Goal: Information Seeking & Learning: Learn about a topic

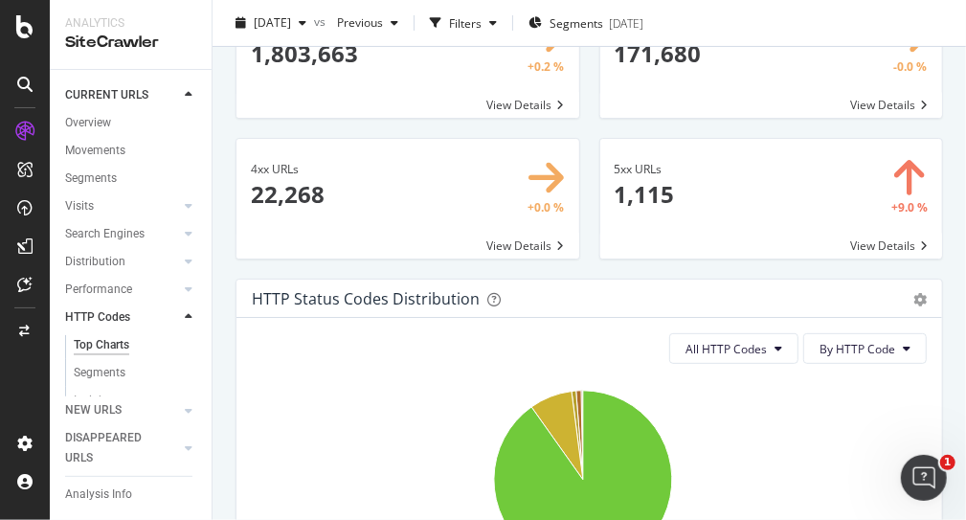
scroll to position [287, 0]
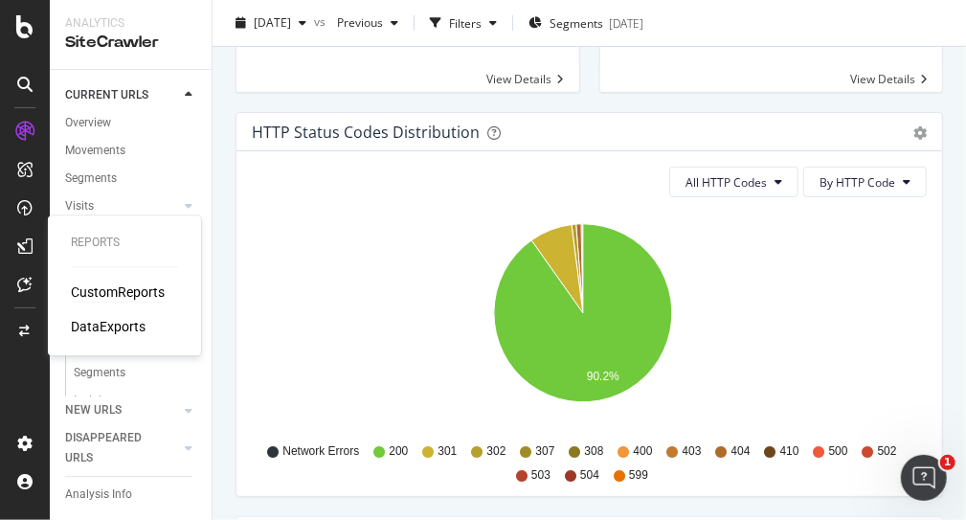
click at [139, 298] on div "CustomReports" at bounding box center [118, 291] width 94 height 19
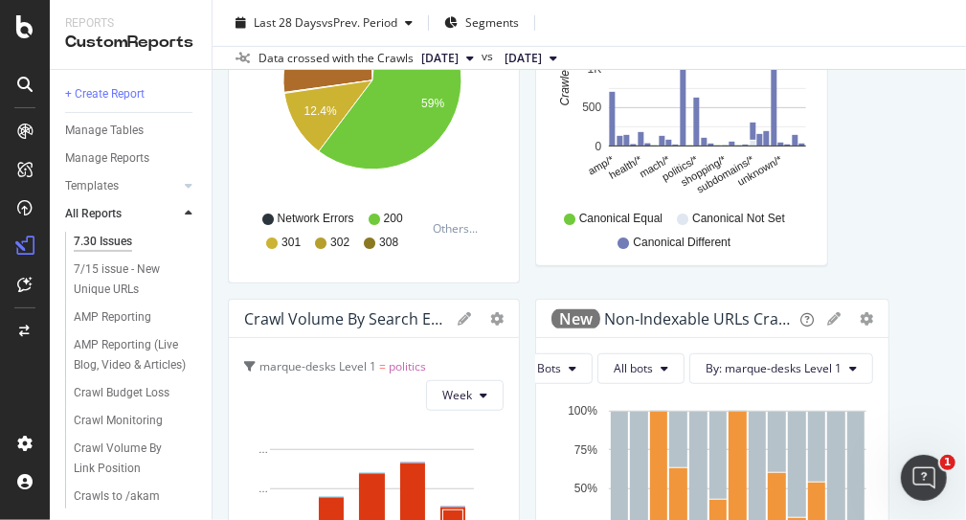
scroll to position [191, 0]
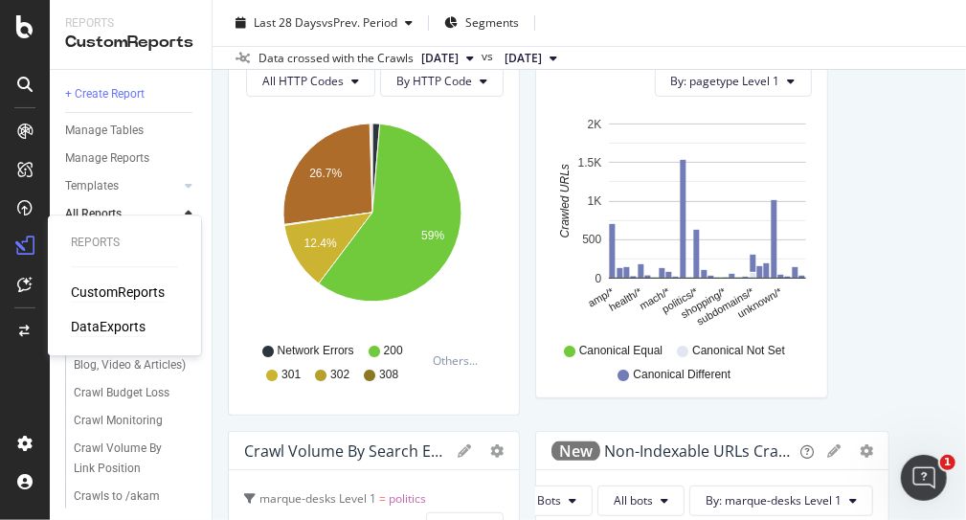
click at [128, 330] on div "DataExports" at bounding box center [108, 326] width 75 height 19
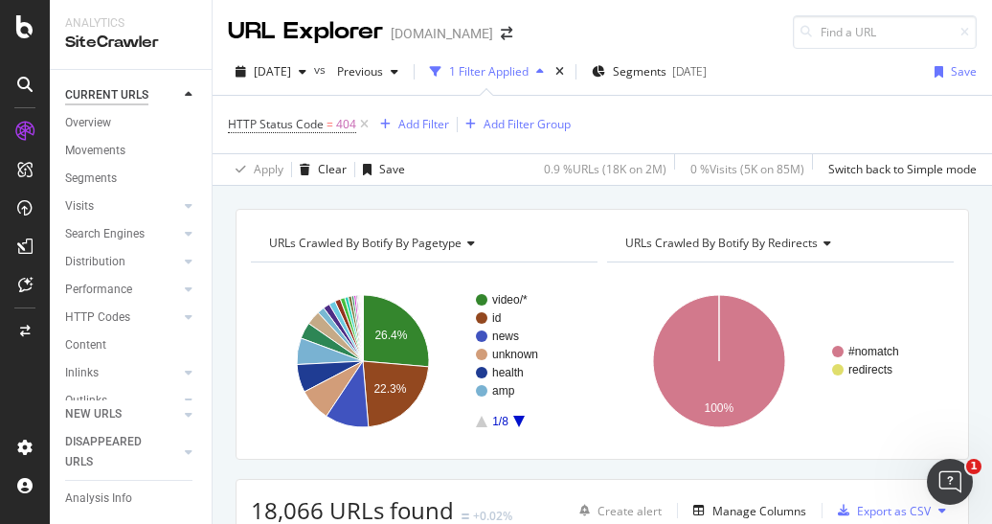
scroll to position [307, 0]
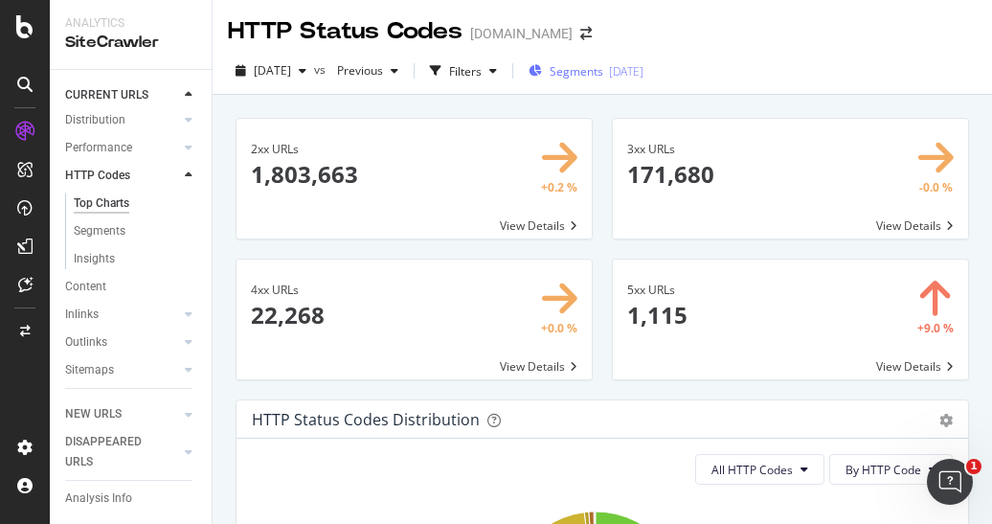
click at [603, 76] on span "Segments" at bounding box center [577, 71] width 54 height 16
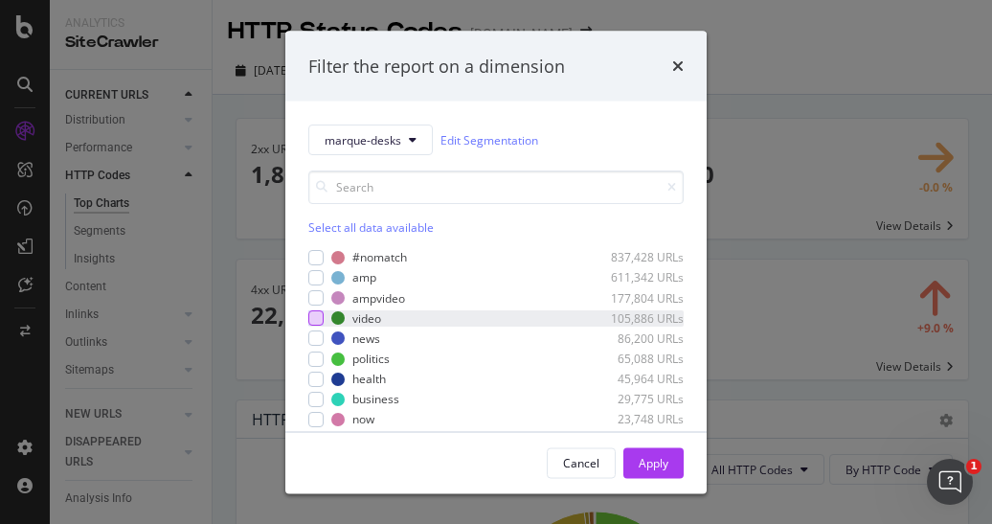
click at [316, 315] on div "modal" at bounding box center [315, 317] width 15 height 15
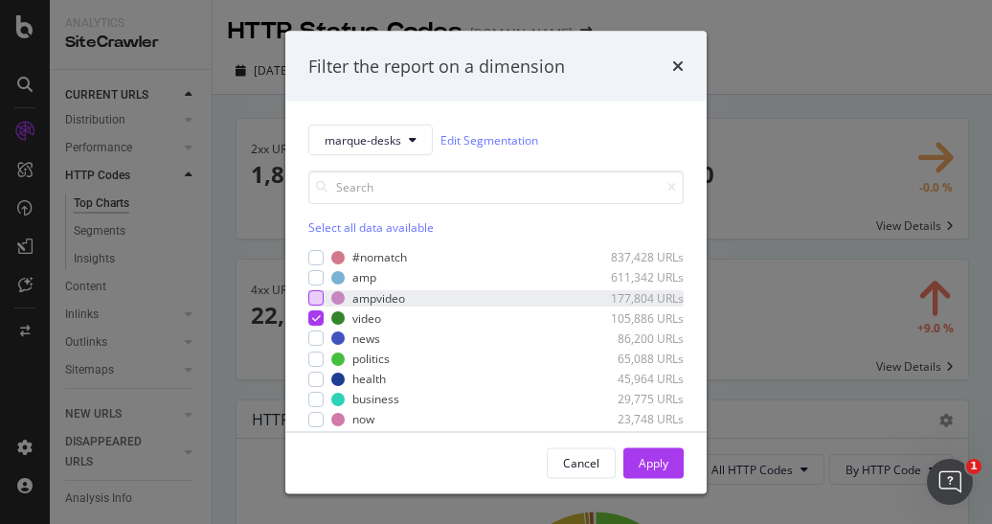
click at [318, 295] on div "modal" at bounding box center [315, 297] width 15 height 15
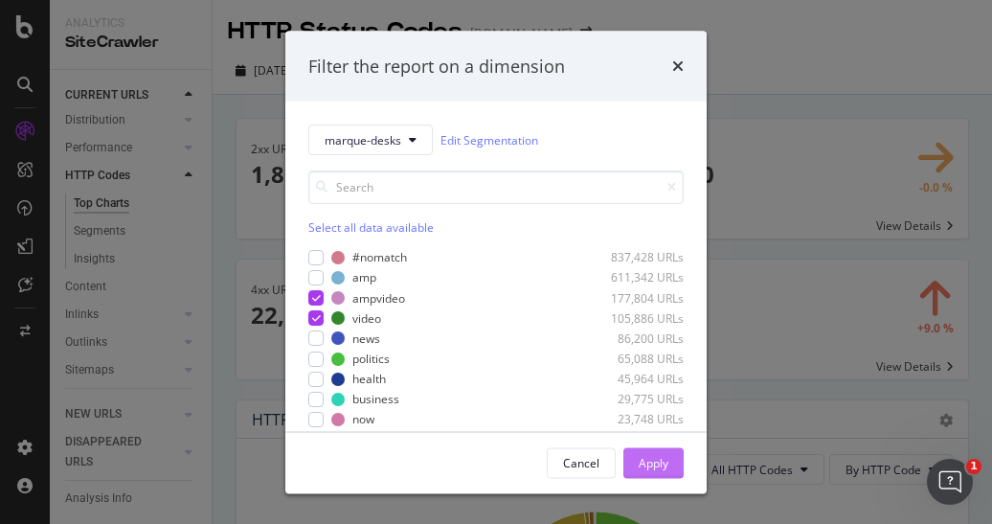
click at [651, 467] on div "Apply" at bounding box center [654, 462] width 30 height 16
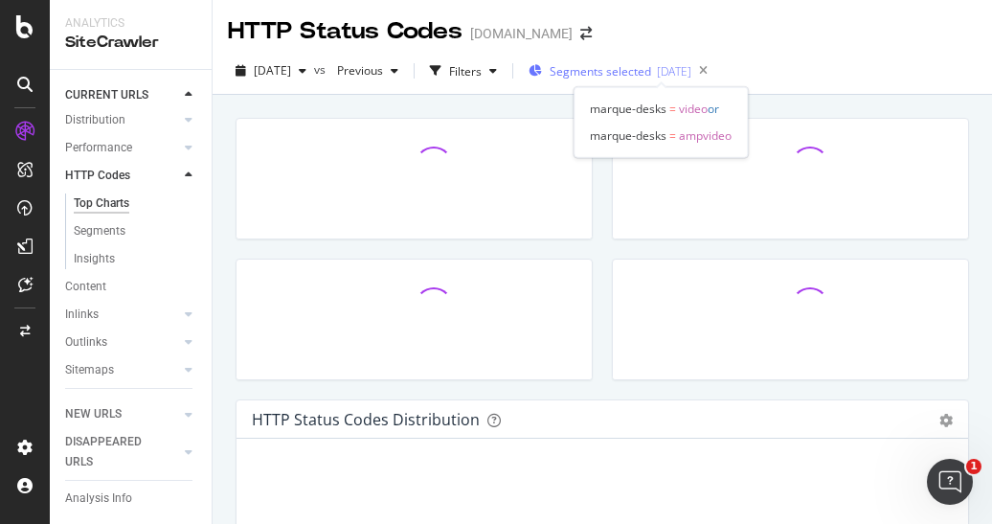
click at [634, 72] on span "Segments selected" at bounding box center [600, 71] width 101 height 16
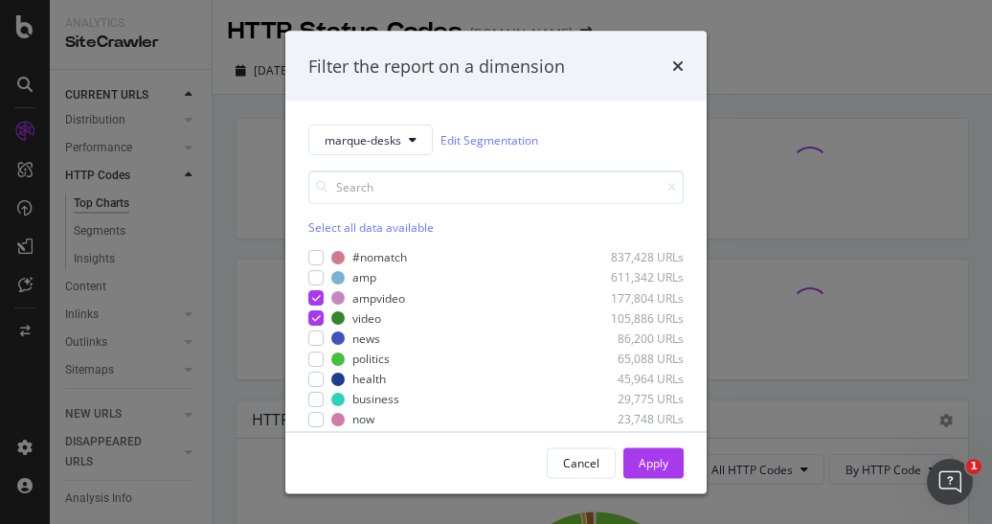
click at [788, 37] on div "Filter the report on a dimension marque-desks Edit Segmentation Select all data…" at bounding box center [496, 262] width 992 height 524
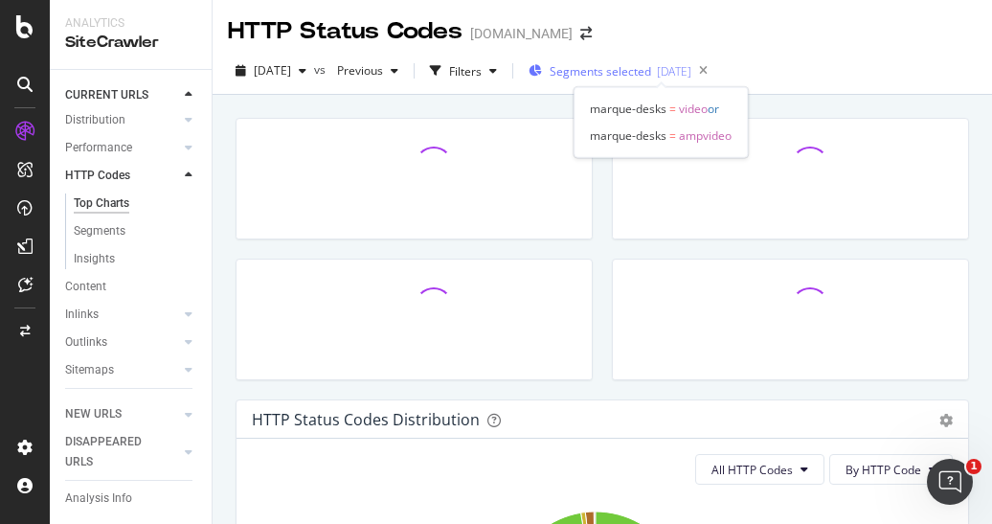
click at [624, 74] on span "Segments selected" at bounding box center [600, 71] width 101 height 16
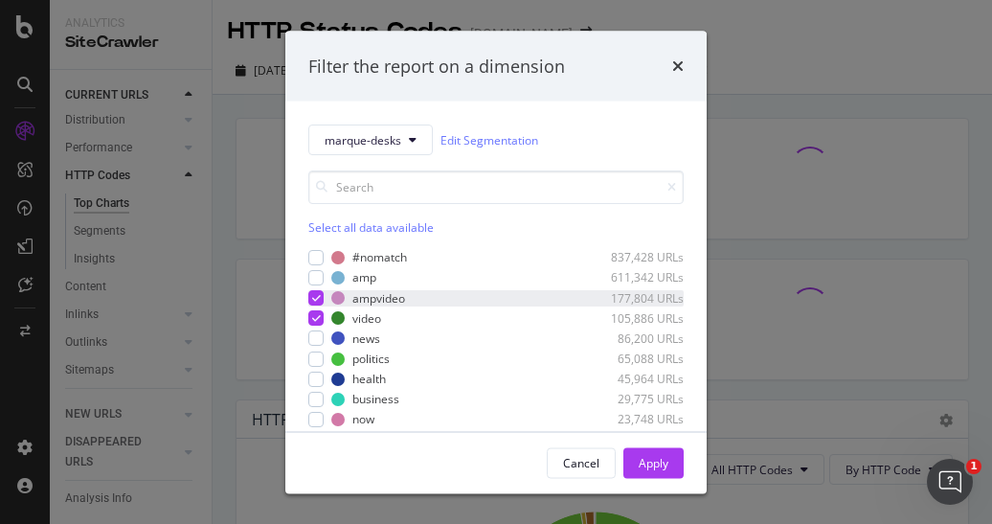
click at [316, 295] on icon "modal" at bounding box center [316, 298] width 9 height 10
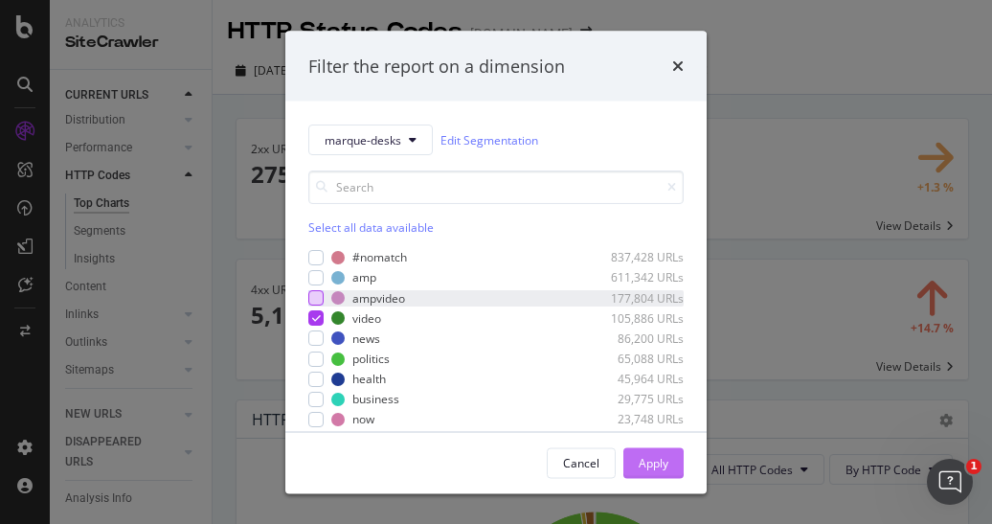
click at [668, 460] on button "Apply" at bounding box center [653, 462] width 60 height 31
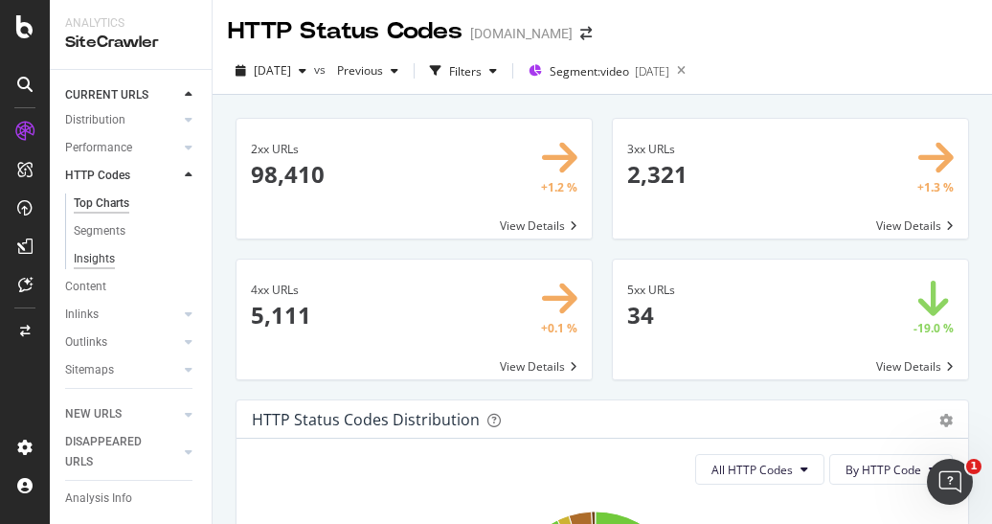
click at [95, 250] on div "Insights" at bounding box center [94, 259] width 41 height 20
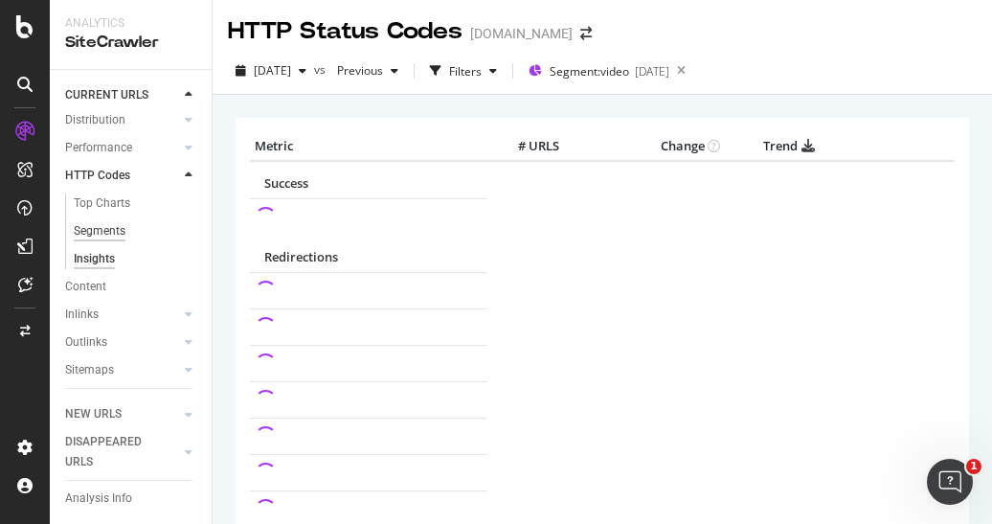
click at [107, 226] on div "Segments" at bounding box center [100, 231] width 52 height 20
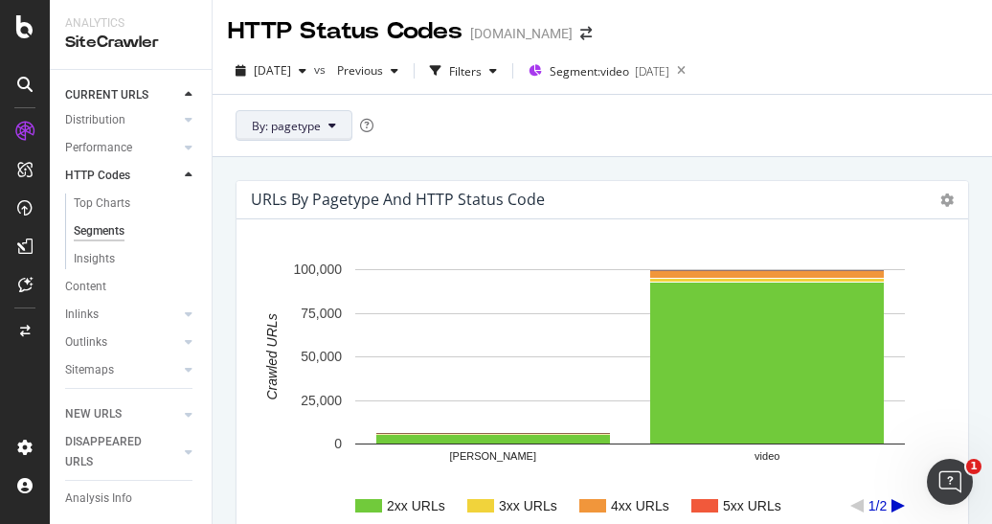
click at [266, 119] on span "By: pagetype" at bounding box center [286, 126] width 69 height 16
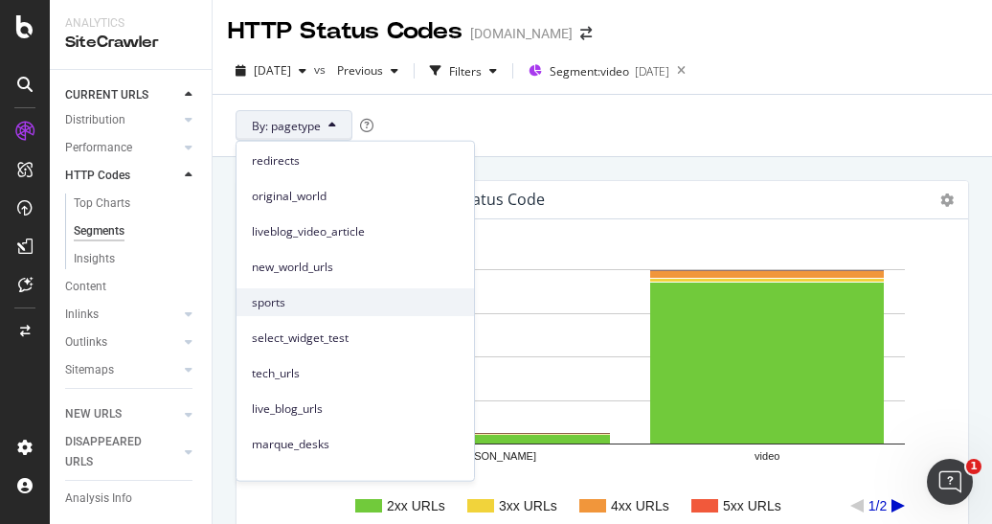
scroll to position [123, 0]
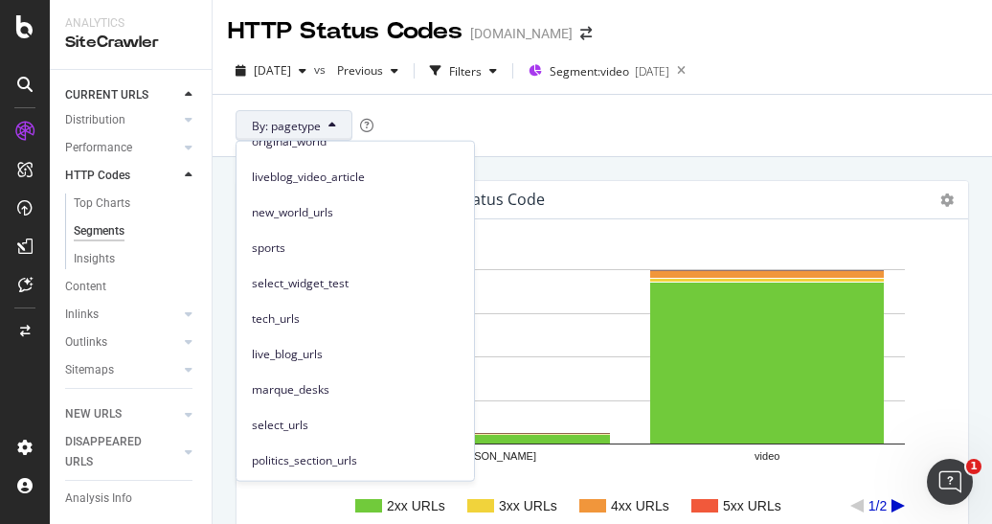
click at [638, 135] on div "By: pagetype" at bounding box center [602, 125] width 779 height 62
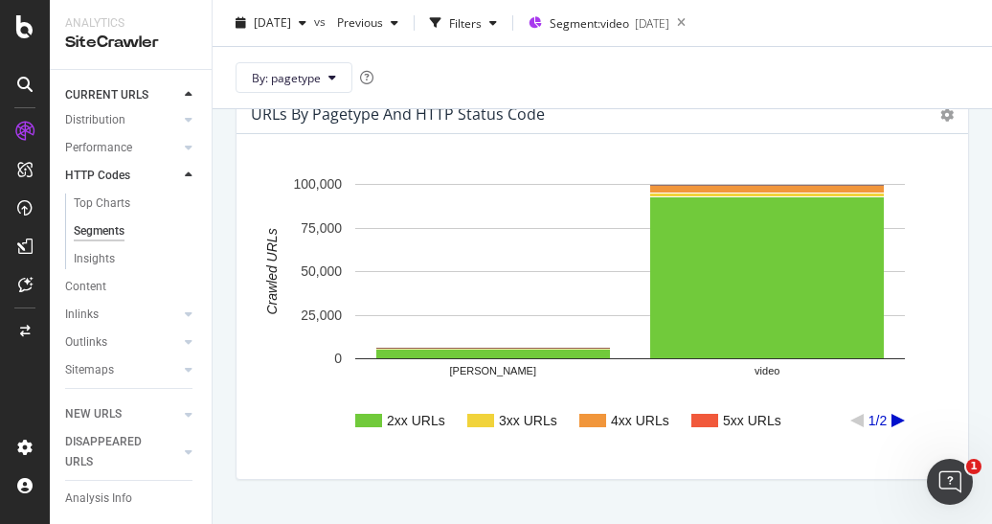
scroll to position [60, 0]
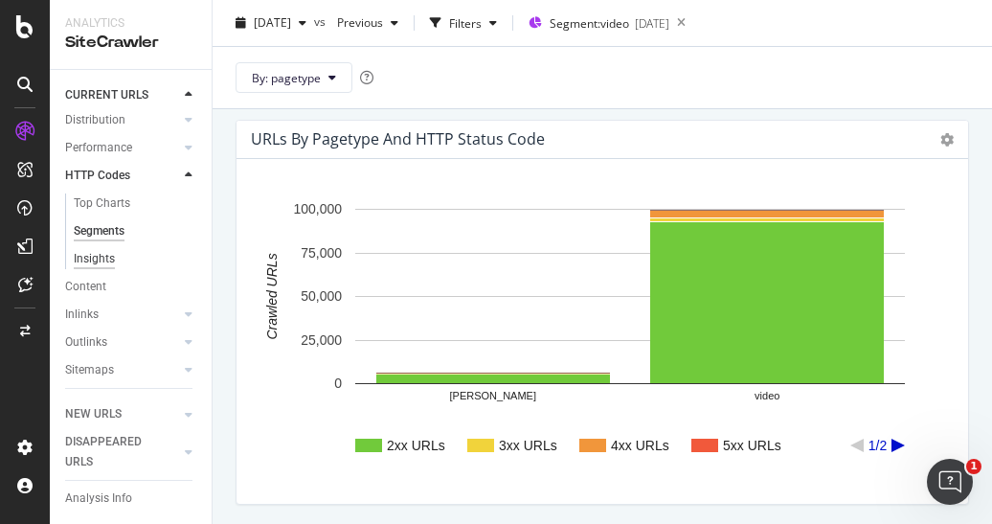
click at [101, 263] on div "Insights" at bounding box center [94, 259] width 41 height 20
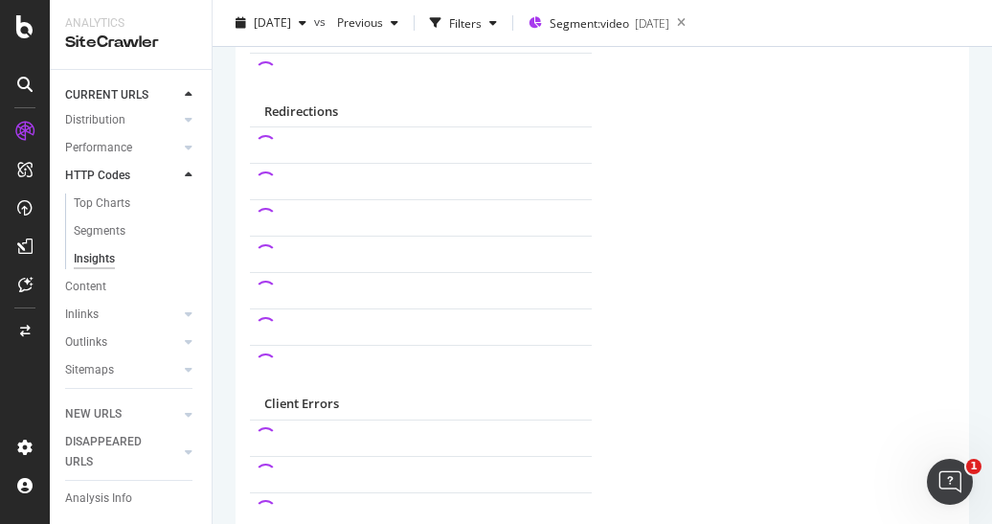
scroll to position [383, 0]
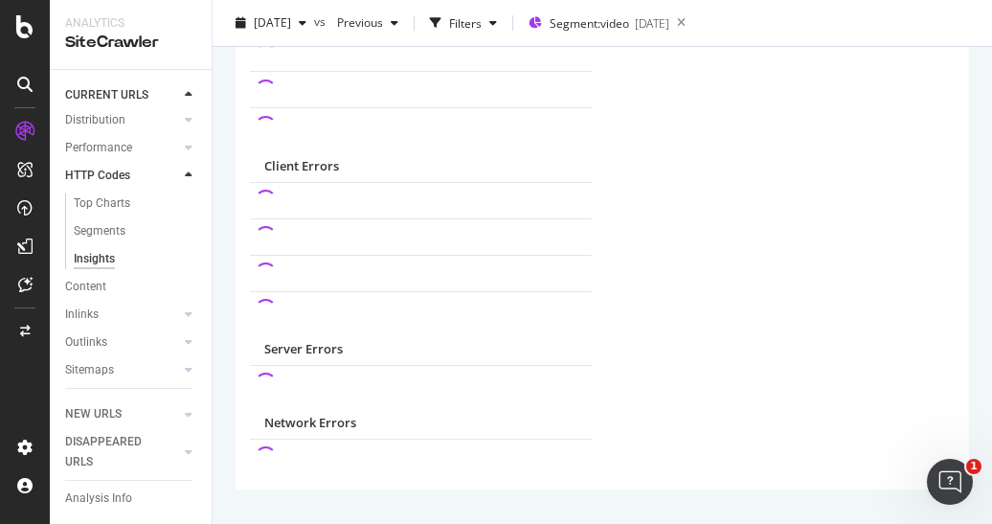
click at [316, 171] on span "Client Errors" at bounding box center [301, 165] width 75 height 17
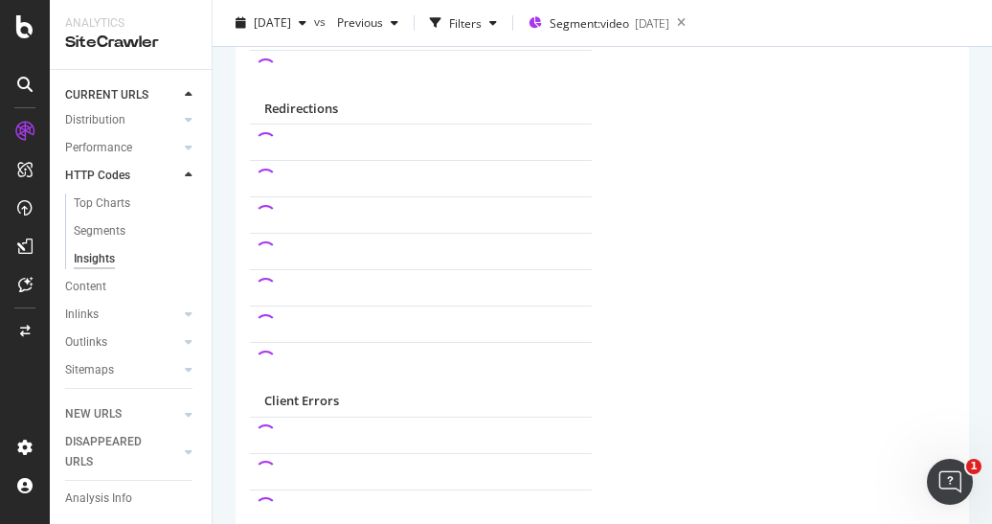
scroll to position [0, 0]
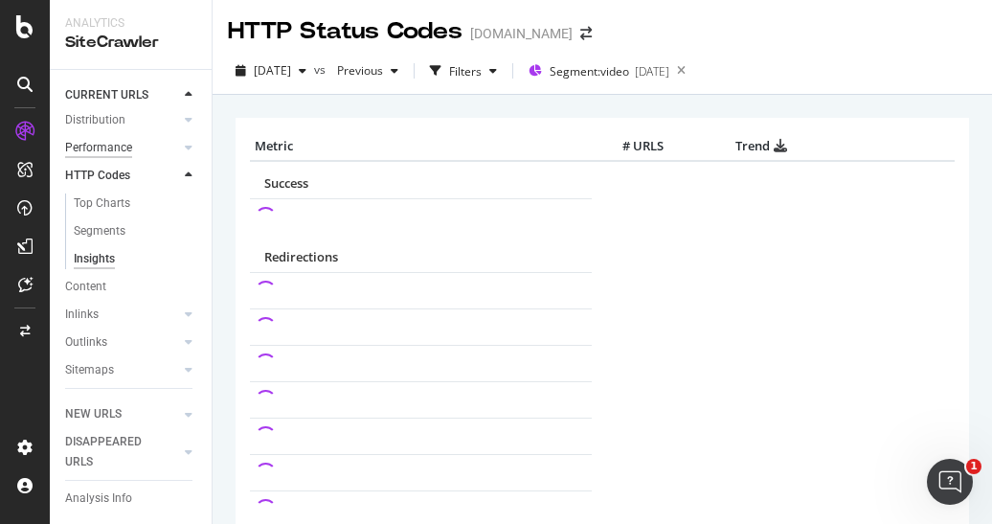
click at [101, 146] on div "Performance" at bounding box center [98, 148] width 67 height 20
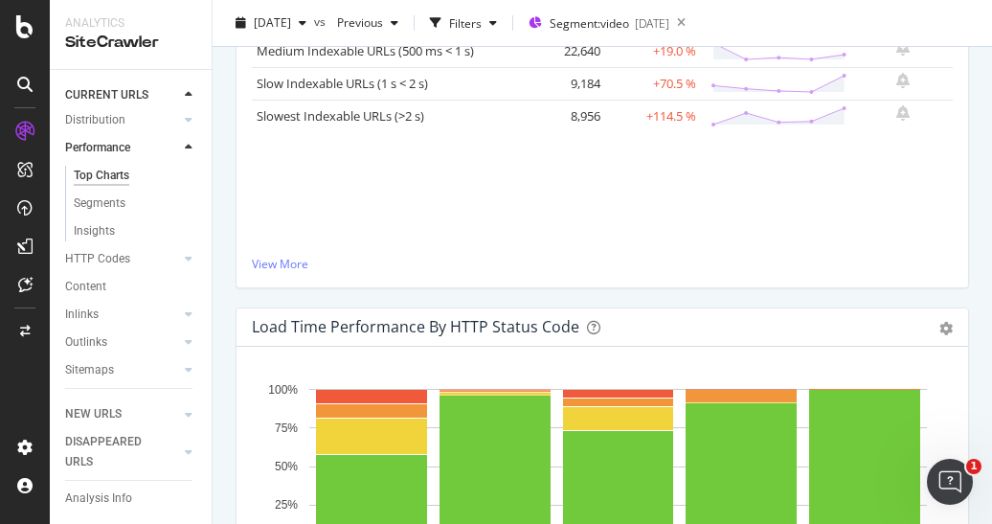
scroll to position [1149, 0]
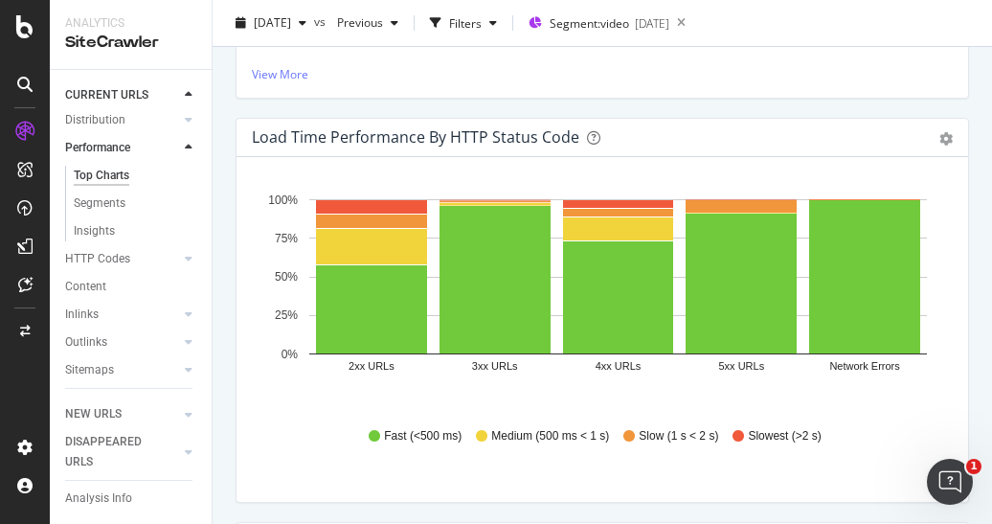
drag, startPoint x: 105, startPoint y: 119, endPoint x: 153, endPoint y: 192, distance: 87.9
click at [105, 118] on div "Distribution" at bounding box center [95, 120] width 60 height 20
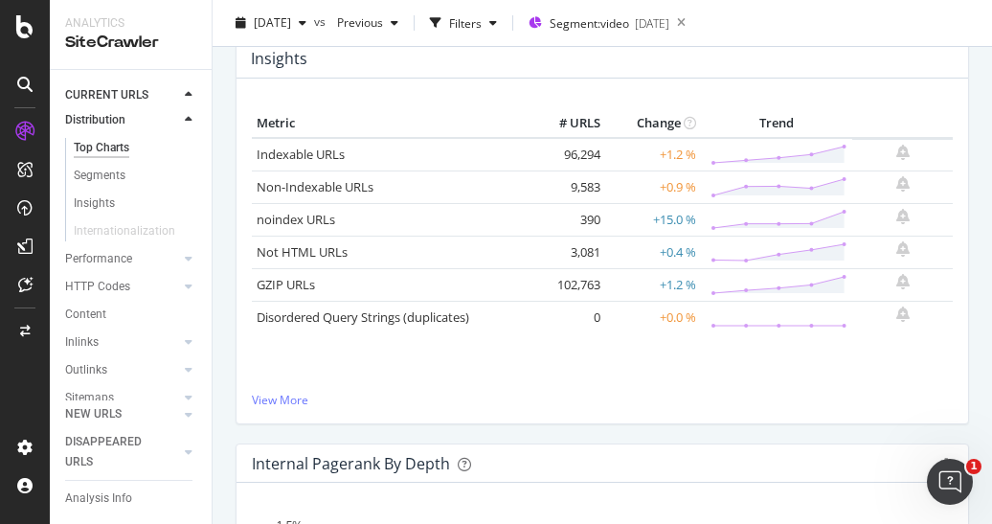
scroll to position [766, 0]
